Goal: Task Accomplishment & Management: Complete application form

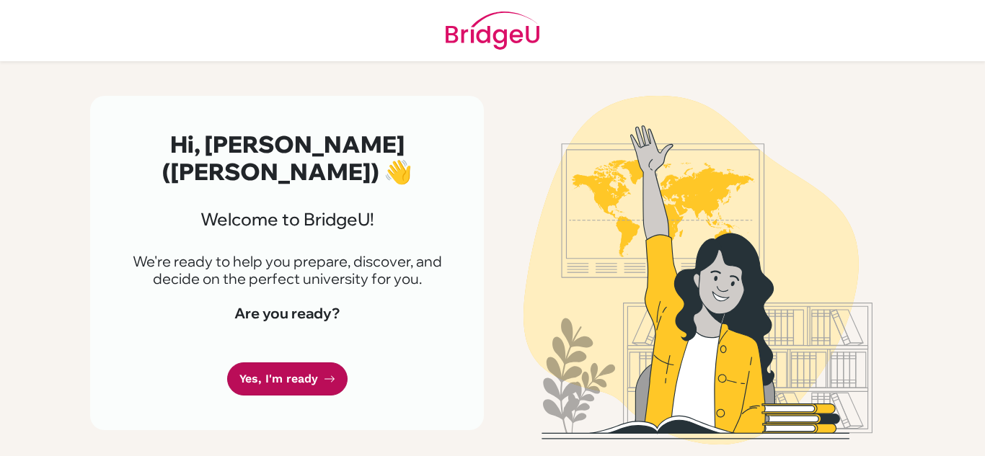
click at [298, 376] on link "Yes, I'm ready" at bounding box center [287, 380] width 120 height 34
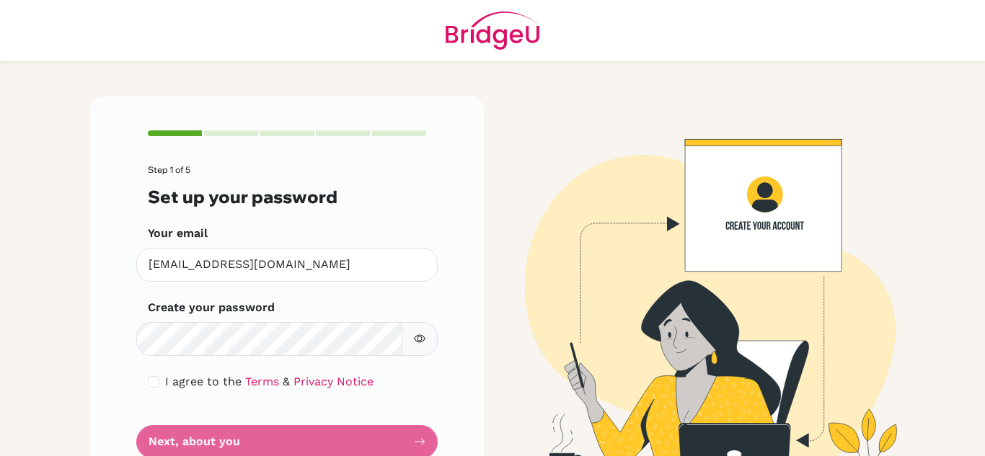
scroll to position [50, 0]
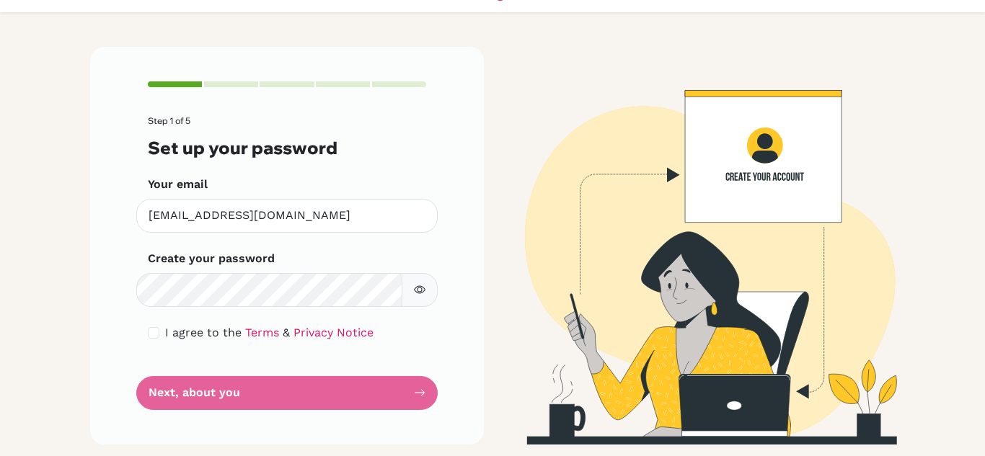
click at [480, 303] on div "Step 1 of 5 Set up your password Your email smurphy@elcamino.edu.mx Invalid ema…" at bounding box center [287, 245] width 394 height 397
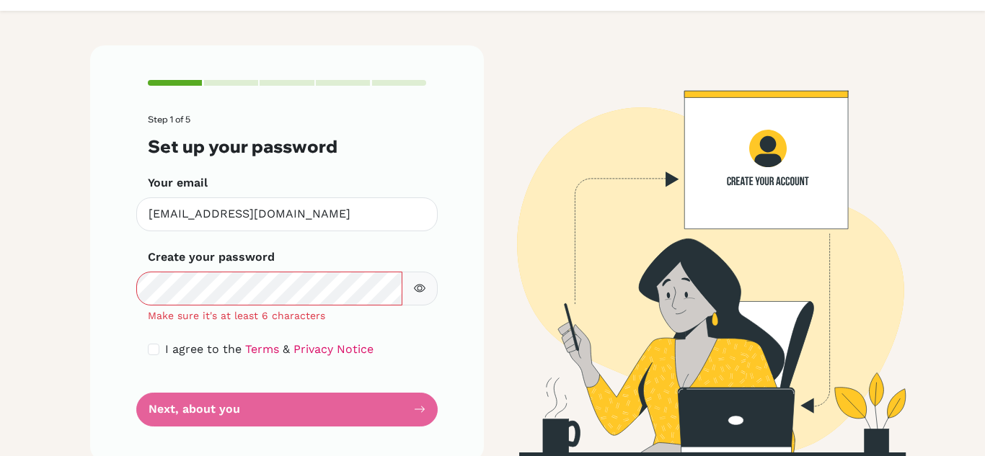
click at [412, 290] on button "button" at bounding box center [419, 289] width 36 height 34
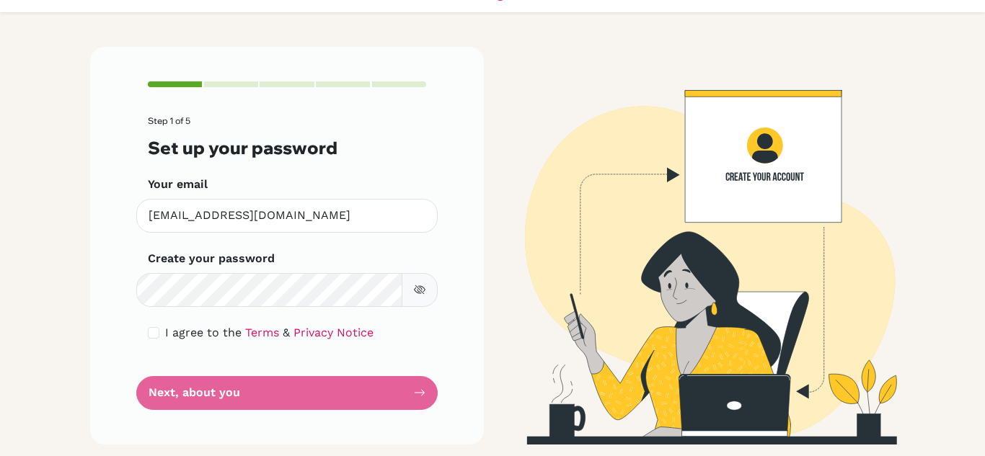
click at [386, 404] on form "Step 1 of 5 Set up your password Your email smurphy@elcamino.edu.mx Invalid ema…" at bounding box center [287, 262] width 278 height 293
click at [382, 388] on form "Step 1 of 5 Set up your password Your email smurphy@elcamino.edu.mx Invalid ema…" at bounding box center [287, 262] width 278 height 293
click at [184, 383] on form "Step 1 of 5 Set up your password Your email smurphy@elcamino.edu.mx Invalid ema…" at bounding box center [287, 262] width 278 height 293
click at [435, 387] on div "Step 1 of 5 Set up your password Your email smurphy@elcamino.edu.mx Invalid ema…" at bounding box center [287, 245] width 394 height 397
click at [412, 393] on form "Step 1 of 5 Set up your password Your email smurphy@elcamino.edu.mx Invalid ema…" at bounding box center [287, 262] width 278 height 293
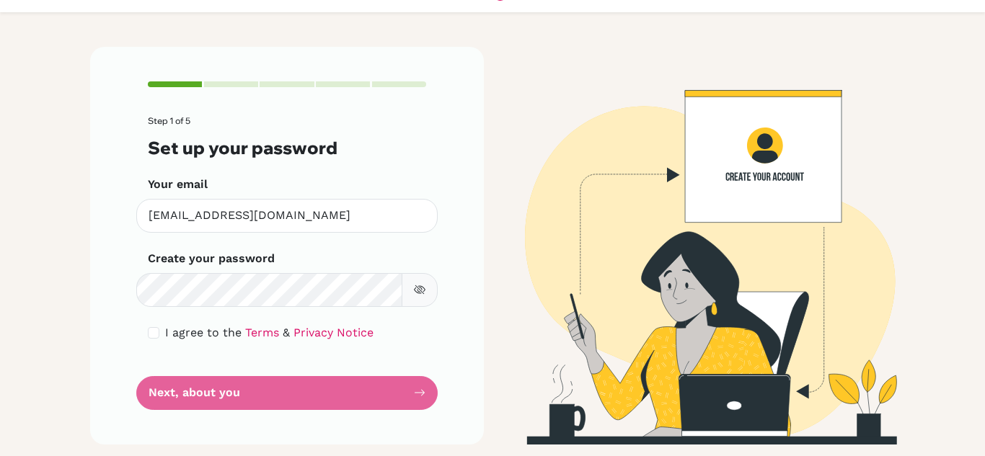
click at [424, 285] on icon "button" at bounding box center [420, 290] width 12 height 12
click at [251, 394] on form "Step 1 of 5 Set up your password Your email smurphy@elcamino.edu.mx Invalid ema…" at bounding box center [287, 262] width 278 height 293
click at [218, 392] on form "Step 1 of 5 Set up your password Your email smurphy@elcamino.edu.mx Invalid ema…" at bounding box center [287, 262] width 278 height 293
click at [393, 392] on form "Step 1 of 5 Set up your password Your email smurphy@elcamino.edu.mx Invalid ema…" at bounding box center [287, 262] width 278 height 293
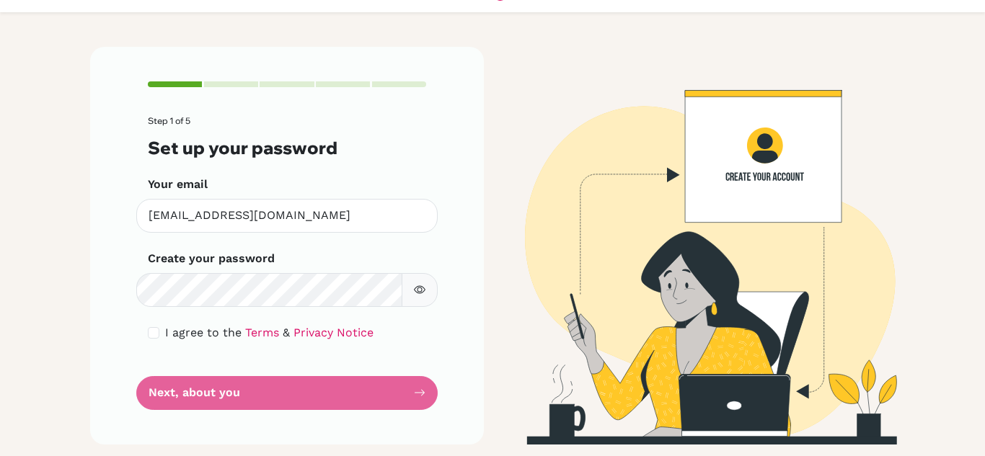
click at [393, 392] on form "Step 1 of 5 Set up your password Your email smurphy@elcamino.edu.mx Invalid ema…" at bounding box center [287, 262] width 278 height 293
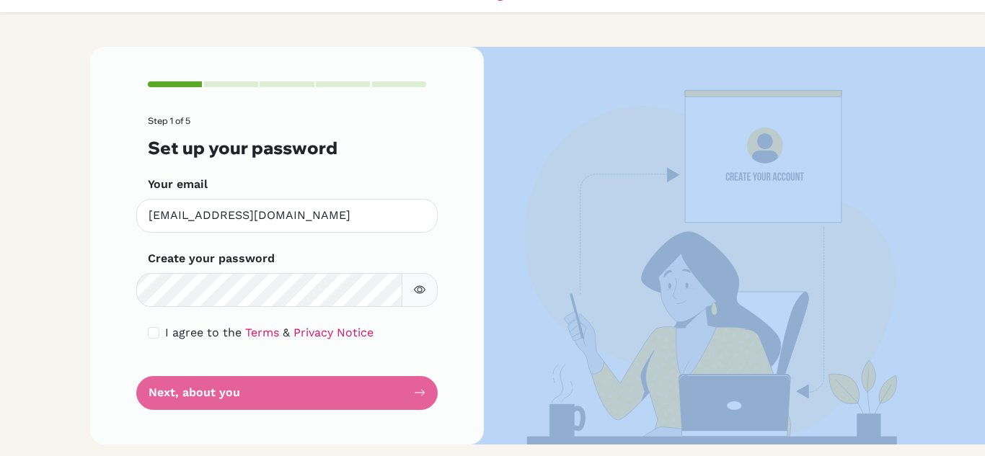
click at [393, 392] on form "Step 1 of 5 Set up your password Your email smurphy@elcamino.edu.mx Invalid ema…" at bounding box center [287, 262] width 278 height 293
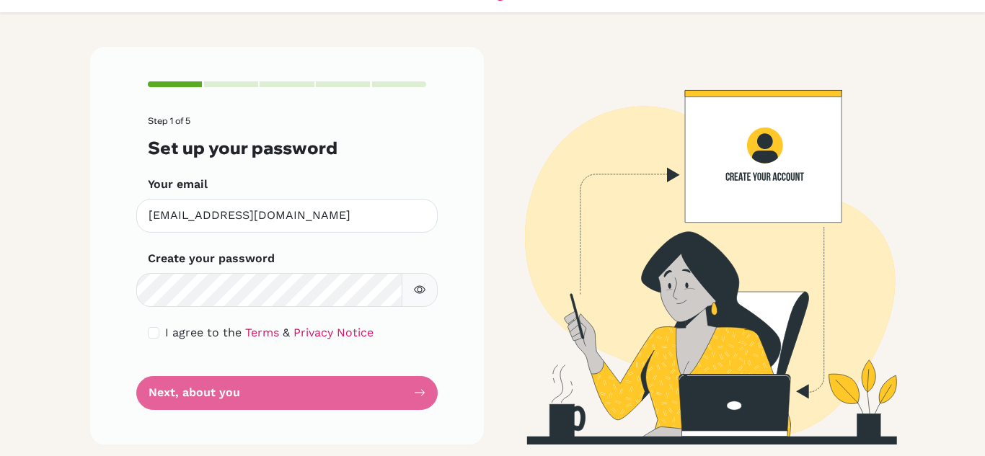
click at [393, 392] on form "Step 1 of 5 Set up your password Your email smurphy@elcamino.edu.mx Invalid ema…" at bounding box center [287, 262] width 278 height 293
click at [136, 399] on div "Step 1 of 5 Set up your password Your email smurphy@elcamino.edu.mx Invalid ema…" at bounding box center [287, 245] width 394 height 397
click at [222, 393] on form "Step 1 of 5 Set up your password Your email smurphy@elcamino.edu.mx Invalid ema…" at bounding box center [287, 262] width 278 height 293
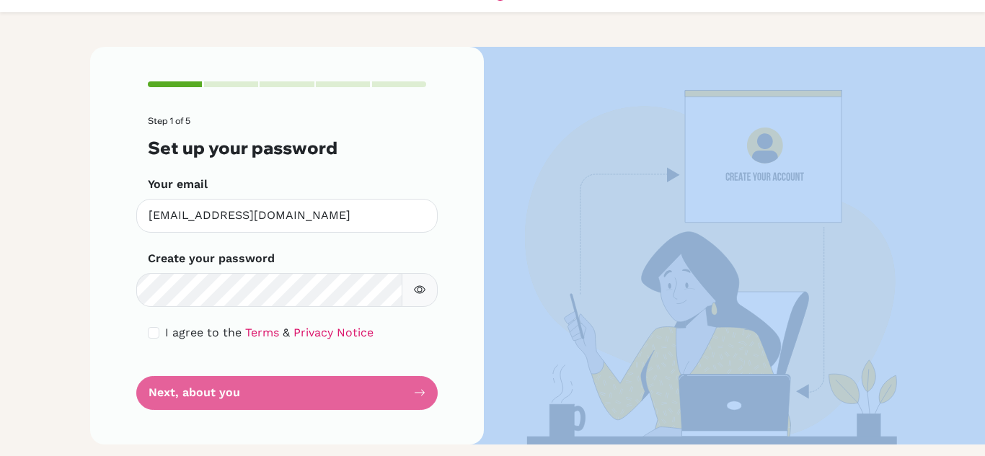
click at [222, 393] on form "Step 1 of 5 Set up your password Your email smurphy@elcamino.edu.mx Invalid ema…" at bounding box center [287, 262] width 278 height 293
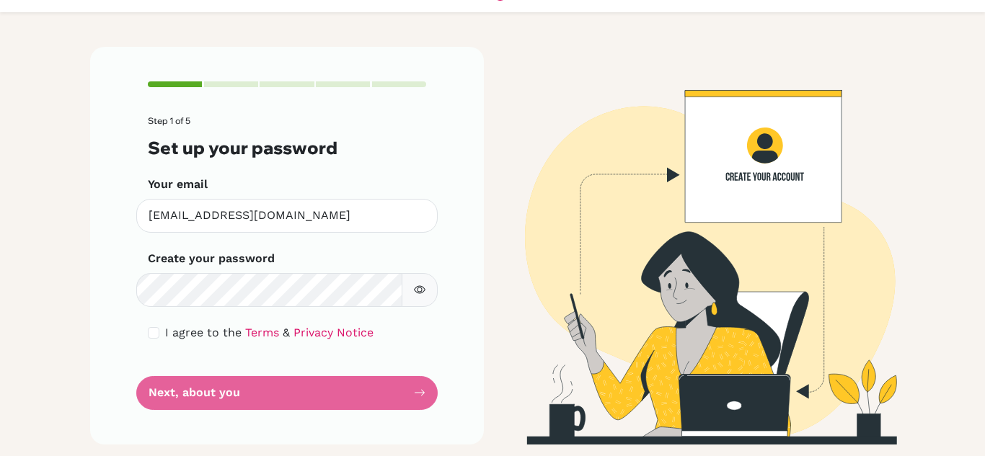
click at [222, 393] on form "Step 1 of 5 Set up your password Your email smurphy@elcamino.edu.mx Invalid ema…" at bounding box center [287, 262] width 278 height 293
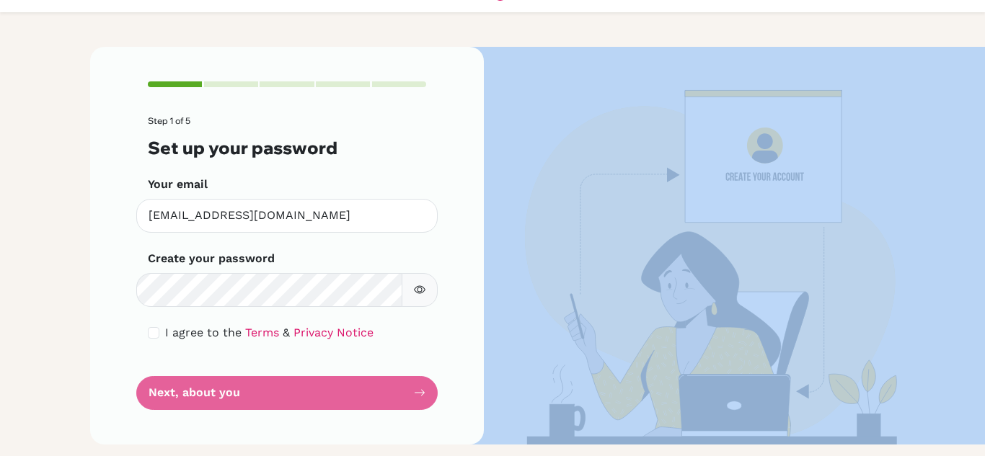
click at [222, 393] on form "Step 1 of 5 Set up your password Your email smurphy@elcamino.edu.mx Invalid ema…" at bounding box center [287, 262] width 278 height 293
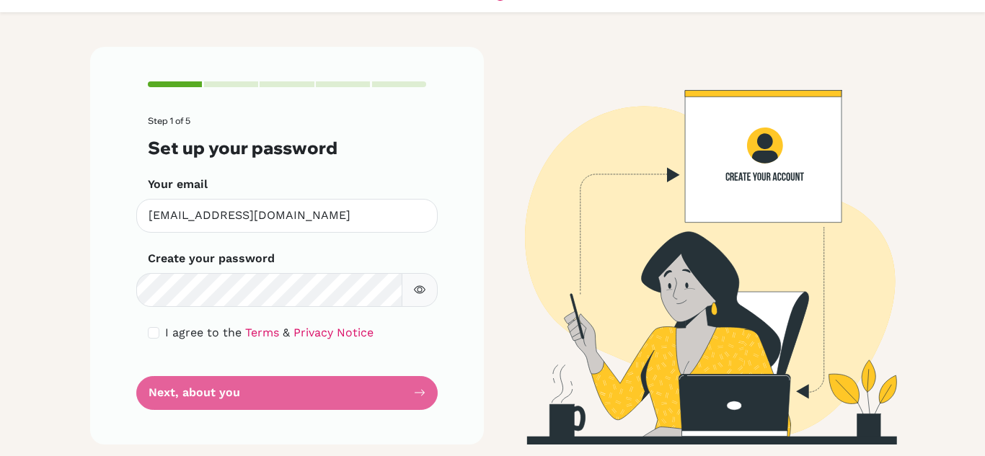
click at [288, 385] on form "Step 1 of 5 Set up your password Your email smurphy@elcamino.edu.mx Invalid ema…" at bounding box center [287, 262] width 278 height 293
click at [192, 400] on form "Step 1 of 5 Set up your password Your email smurphy@elcamino.edu.mx Invalid ema…" at bounding box center [287, 262] width 278 height 293
click at [208, 388] on form "Step 1 of 5 Set up your password Your email smurphy@elcamino.edu.mx Invalid ema…" at bounding box center [287, 262] width 278 height 293
click at [310, 384] on form "Step 1 of 5 Set up your password Your email smurphy@elcamino.edu.mx Invalid ema…" at bounding box center [287, 262] width 278 height 293
click at [359, 405] on form "Step 1 of 5 Set up your password Your email smurphy@elcamino.edu.mx Invalid ema…" at bounding box center [287, 262] width 278 height 293
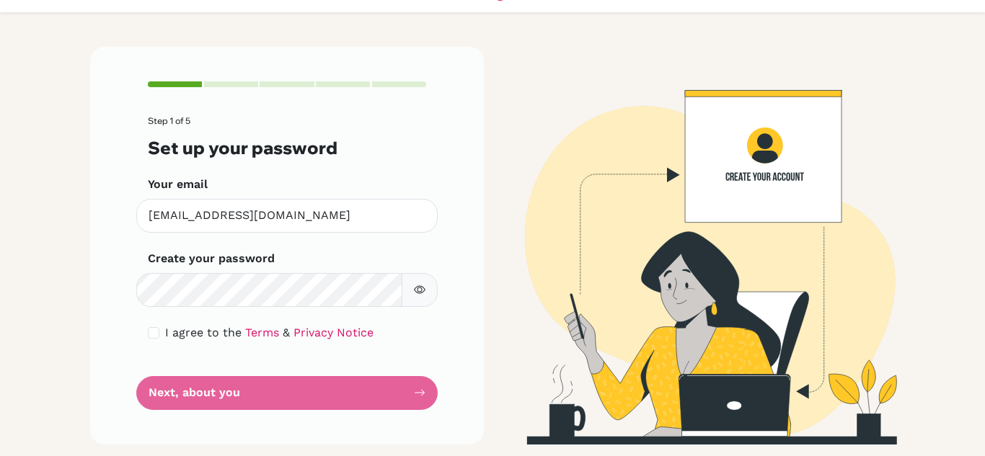
click at [389, 390] on form "Step 1 of 5 Set up your password Your email smurphy@elcamino.edu.mx Invalid ema…" at bounding box center [287, 262] width 278 height 293
click at [412, 386] on form "Step 1 of 5 Set up your password Your email smurphy@elcamino.edu.mx Invalid ema…" at bounding box center [287, 262] width 278 height 293
click at [282, 384] on form "Step 1 of 5 Set up your password Your email smurphy@elcamino.edu.mx Invalid ema…" at bounding box center [287, 262] width 278 height 293
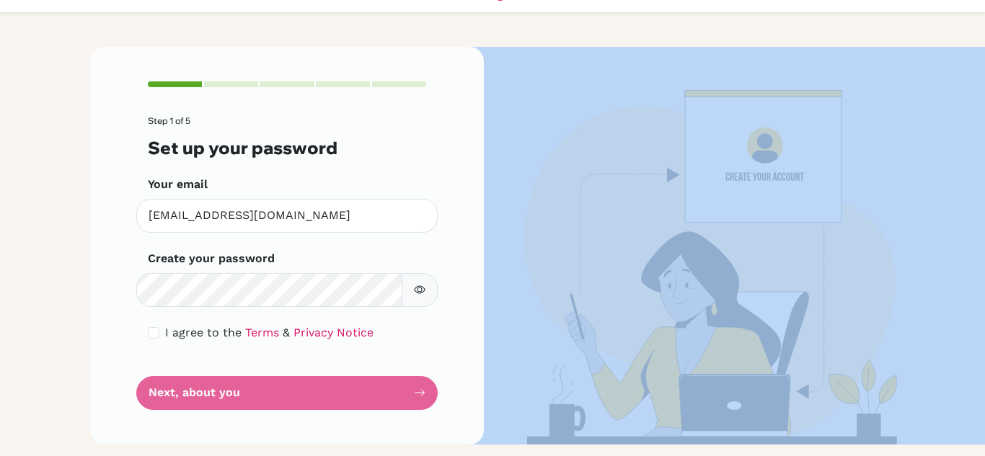
click at [282, 384] on form "Step 1 of 5 Set up your password Your email smurphy@elcamino.edu.mx Invalid ema…" at bounding box center [287, 262] width 278 height 293
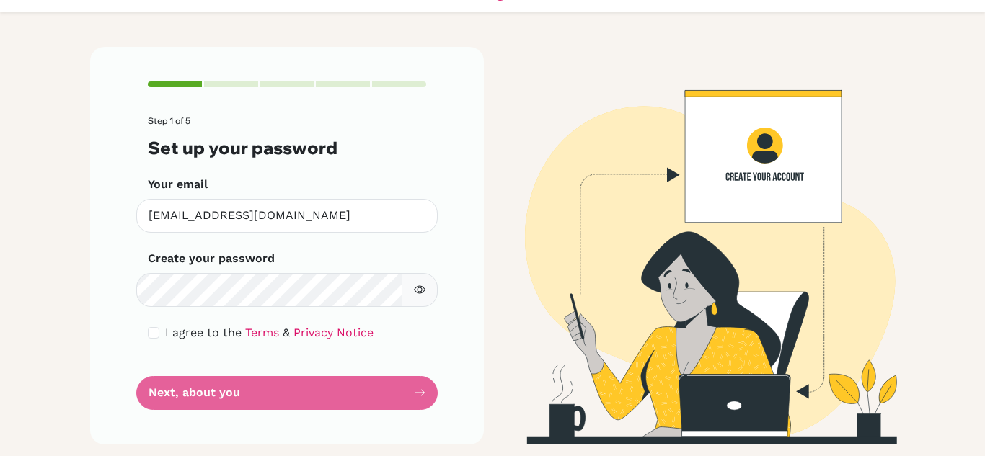
click at [254, 403] on form "Step 1 of 5 Set up your password Your email smurphy@elcamino.edu.mx Invalid ema…" at bounding box center [287, 262] width 278 height 293
click at [216, 394] on form "Step 1 of 5 Set up your password Your email smurphy@elcamino.edu.mx Invalid ema…" at bounding box center [287, 262] width 278 height 293
click at [329, 401] on form "Step 1 of 5 Set up your password Your email smurphy@elcamino.edu.mx Invalid ema…" at bounding box center [287, 262] width 278 height 293
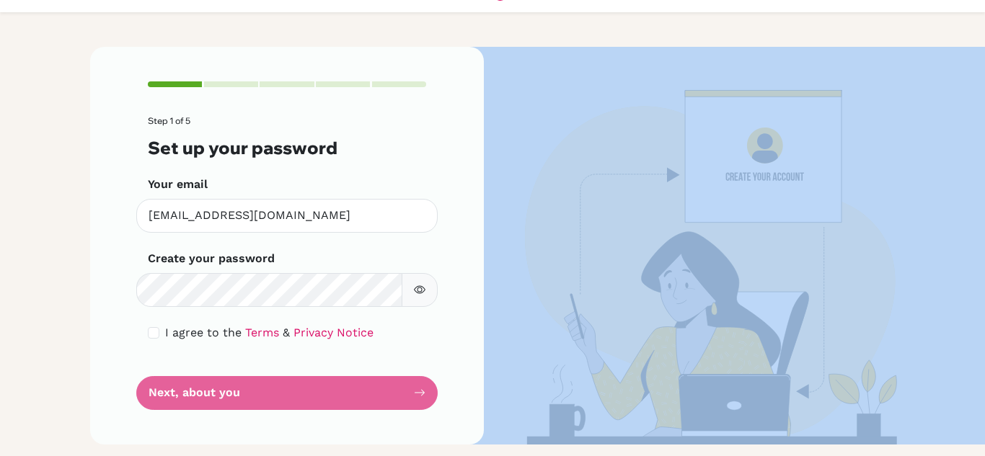
click at [329, 401] on form "Step 1 of 5 Set up your password Your email smurphy@elcamino.edu.mx Invalid ema…" at bounding box center [287, 262] width 278 height 293
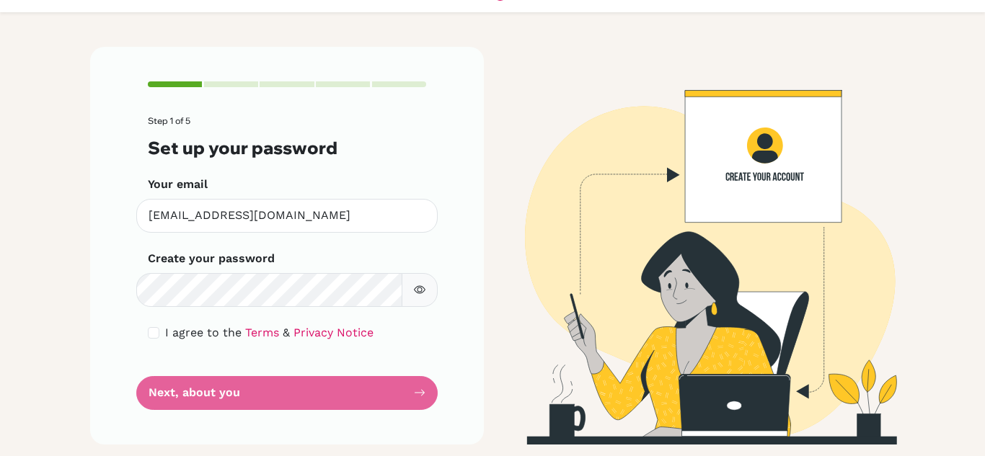
click at [342, 396] on form "Step 1 of 5 Set up your password Your email smurphy@elcamino.edu.mx Invalid ema…" at bounding box center [287, 262] width 278 height 293
click at [422, 391] on form "Step 1 of 5 Set up your password Your email smurphy@elcamino.edu.mx Invalid ema…" at bounding box center [287, 262] width 278 height 293
click at [148, 327] on div "I agree to the Terms & Privacy Notice" at bounding box center [287, 332] width 278 height 17
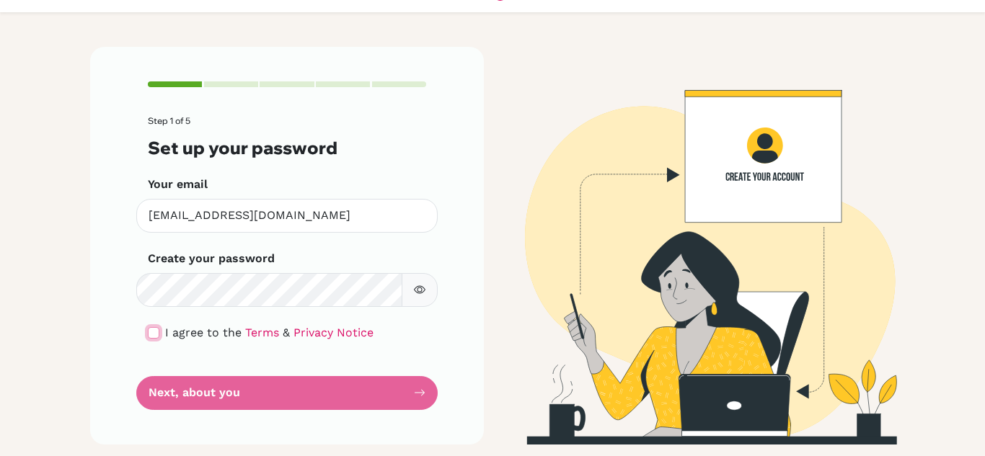
click at [151, 329] on input "checkbox" at bounding box center [154, 333] width 12 height 12
checkbox input "true"
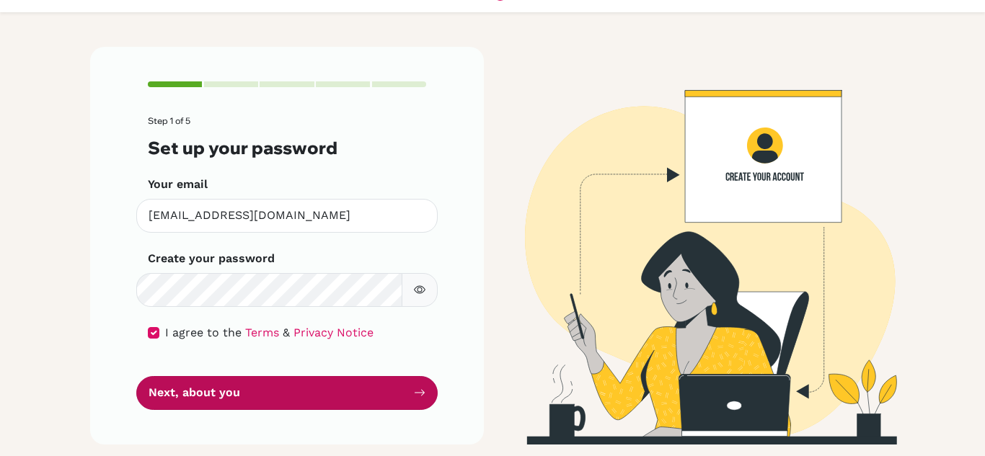
click at [265, 404] on button "Next, about you" at bounding box center [286, 393] width 301 height 34
click at [280, 395] on button "Next, about you" at bounding box center [286, 393] width 301 height 34
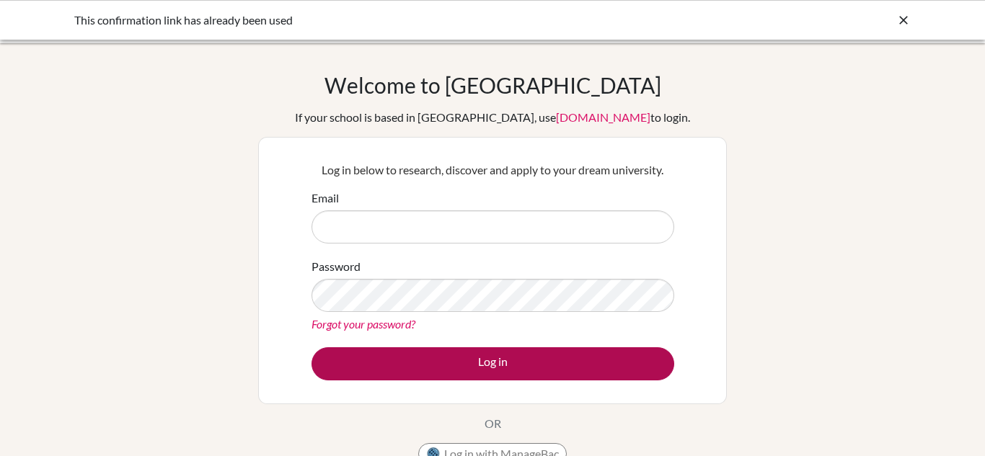
type input "[EMAIL_ADDRESS][DOMAIN_NAME]"
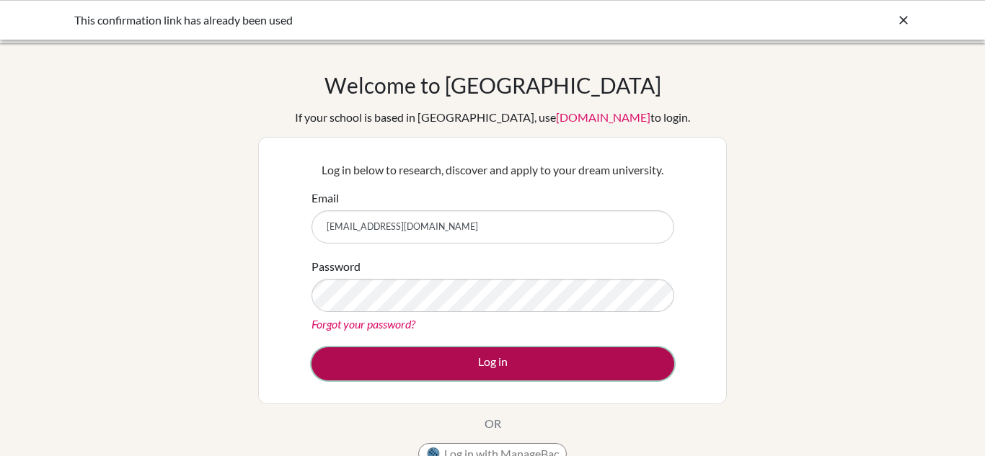
click at [482, 358] on button "Log in" at bounding box center [492, 363] width 363 height 33
